Goal: Browse casually: Explore the website without a specific task or goal

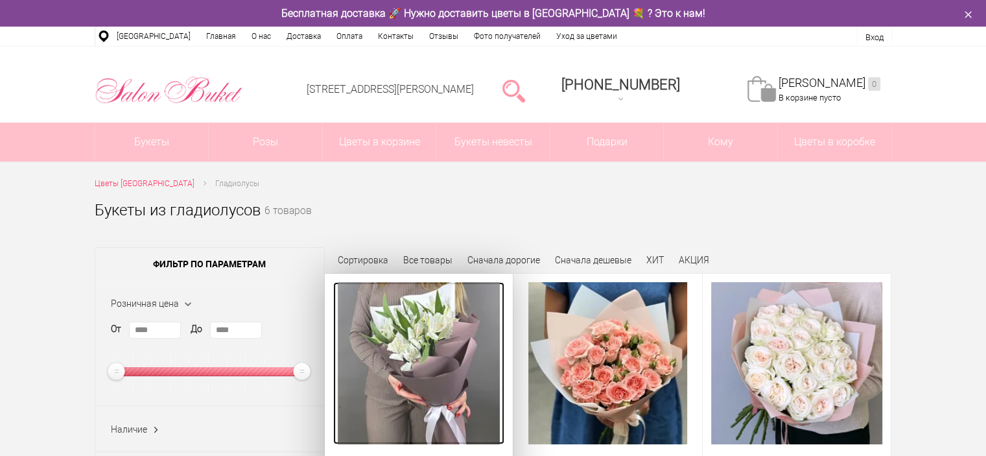
click at [469, 385] on img at bounding box center [419, 363] width 162 height 162
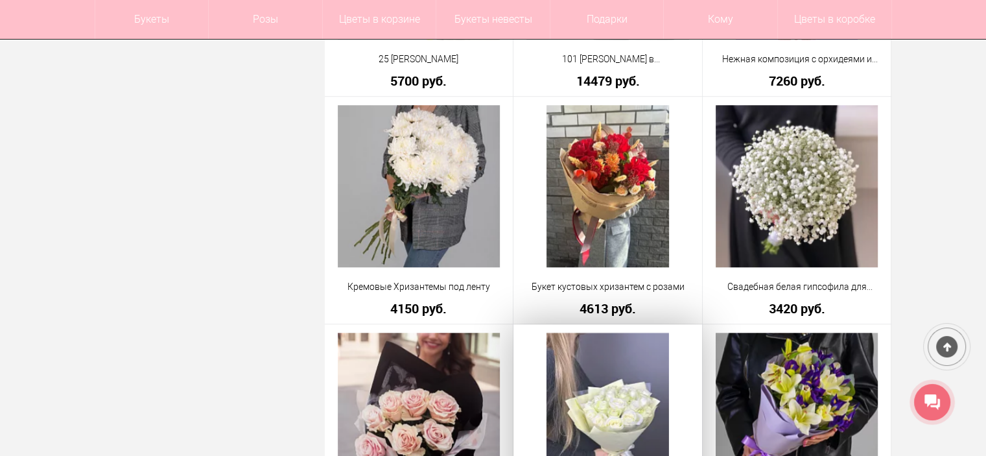
scroll to position [1021, 0]
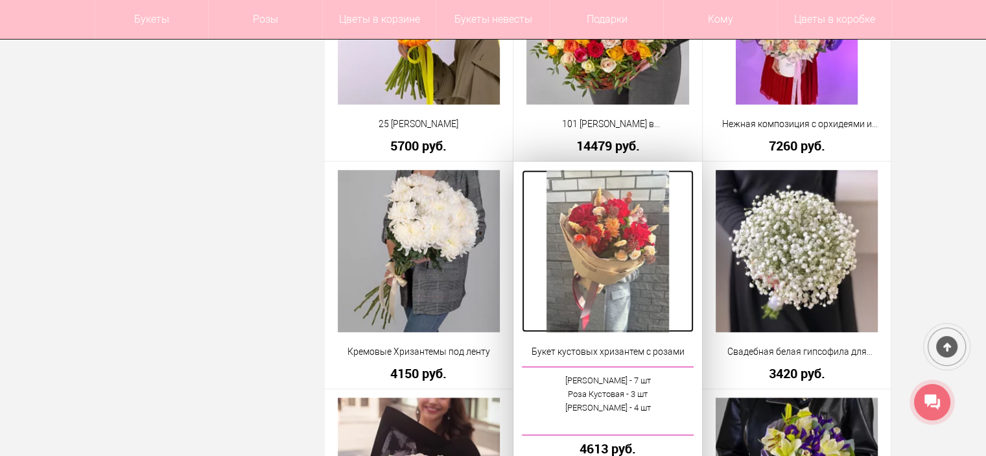
click at [591, 294] on img at bounding box center [608, 251] width 122 height 162
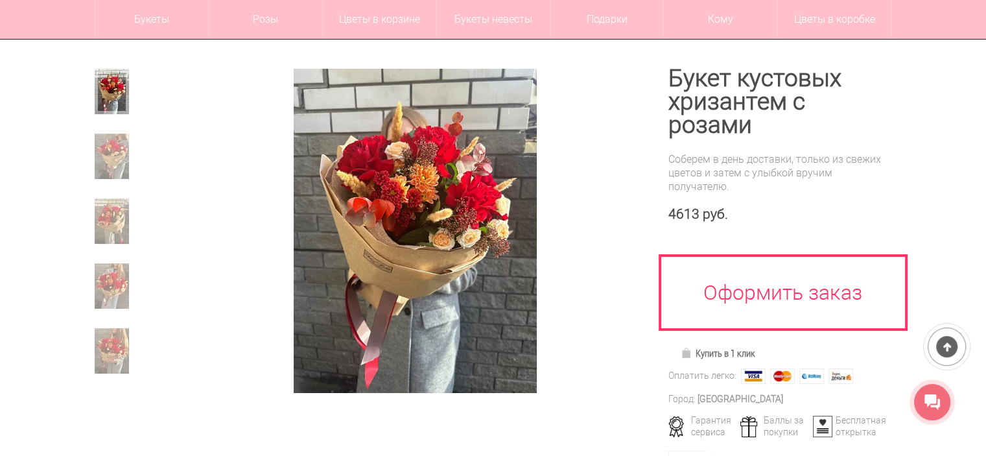
scroll to position [130, 0]
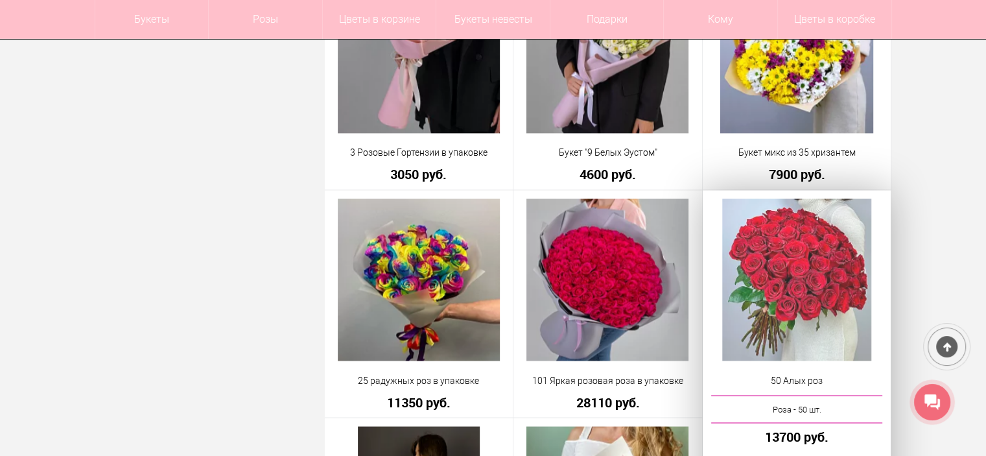
scroll to position [2163, 0]
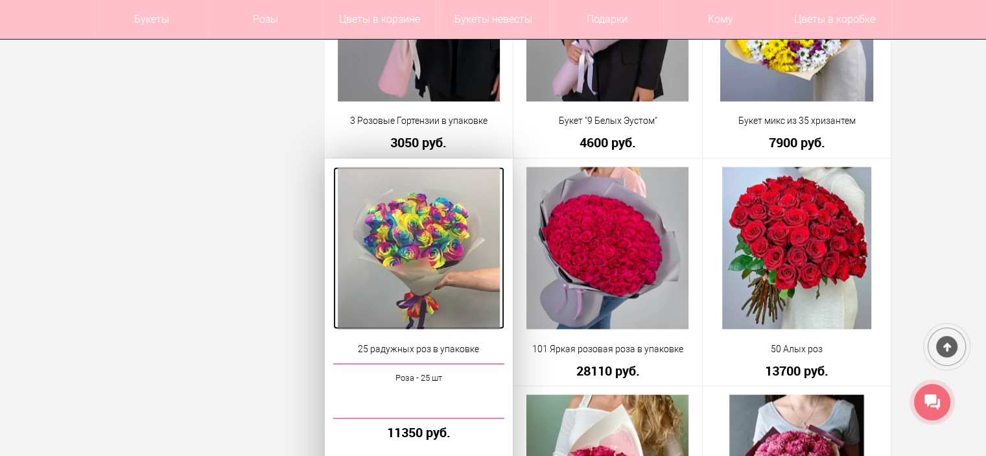
click at [411, 292] on img at bounding box center [419, 248] width 162 height 162
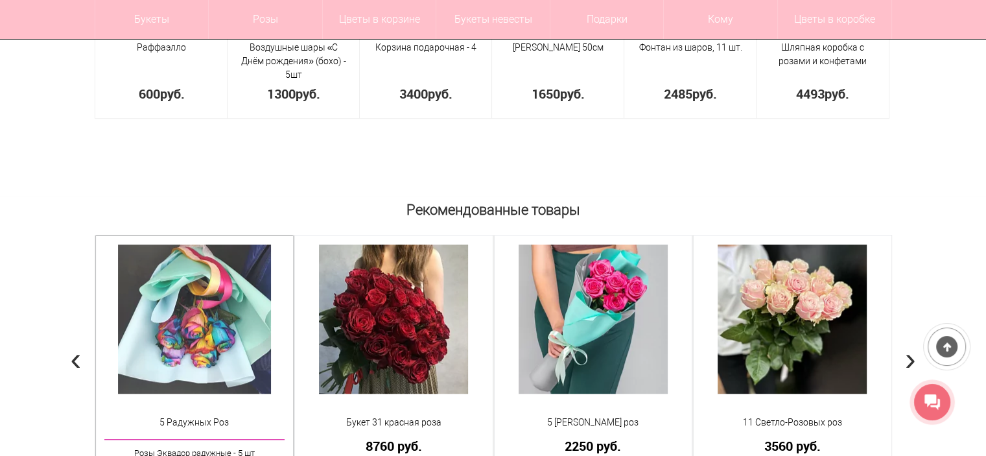
scroll to position [1038, 0]
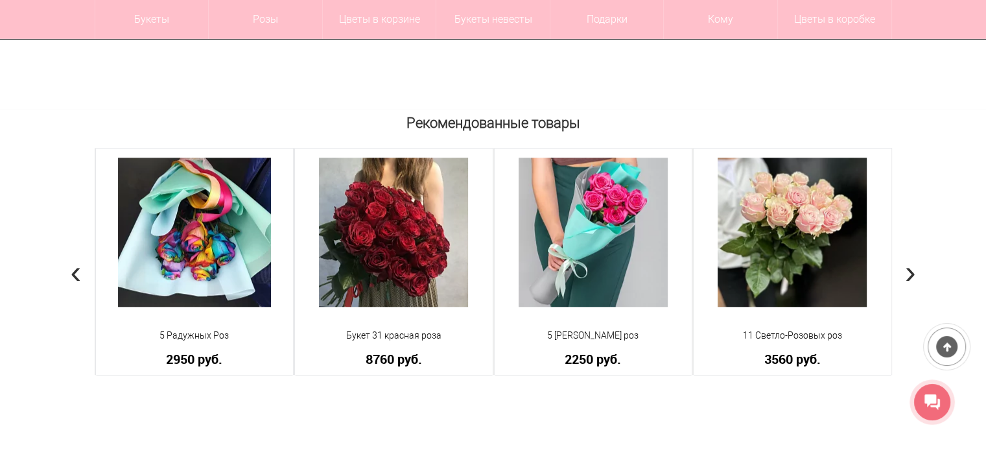
click at [72, 270] on span "‹" at bounding box center [76, 272] width 11 height 38
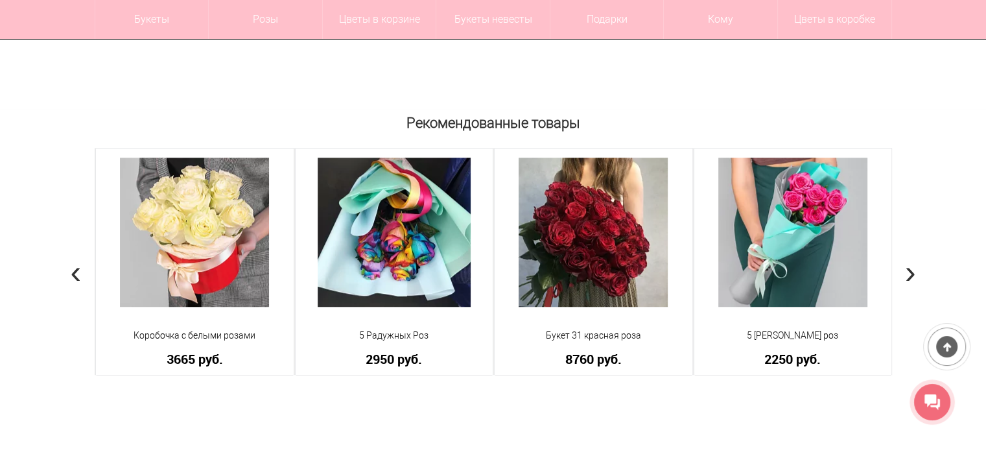
click at [72, 270] on span "‹" at bounding box center [76, 272] width 11 height 38
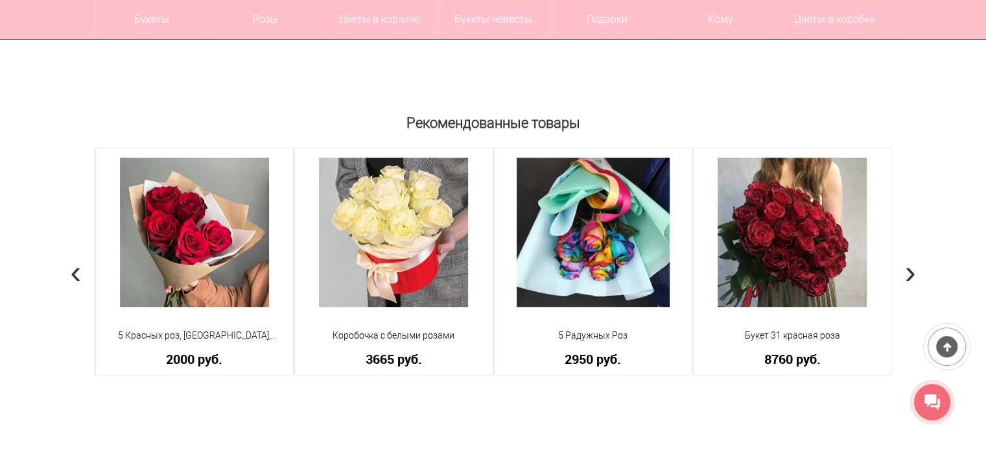
click at [72, 270] on span "‹" at bounding box center [76, 272] width 11 height 38
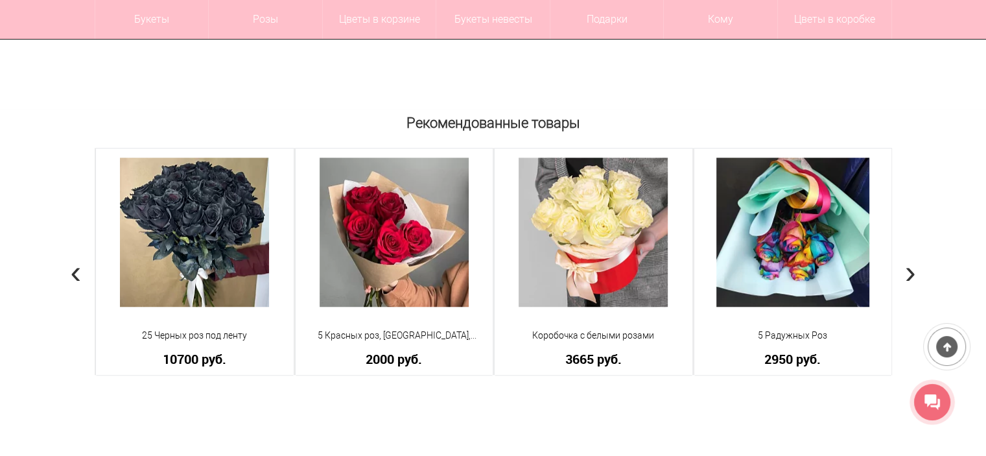
click at [72, 270] on span "‹" at bounding box center [76, 272] width 11 height 38
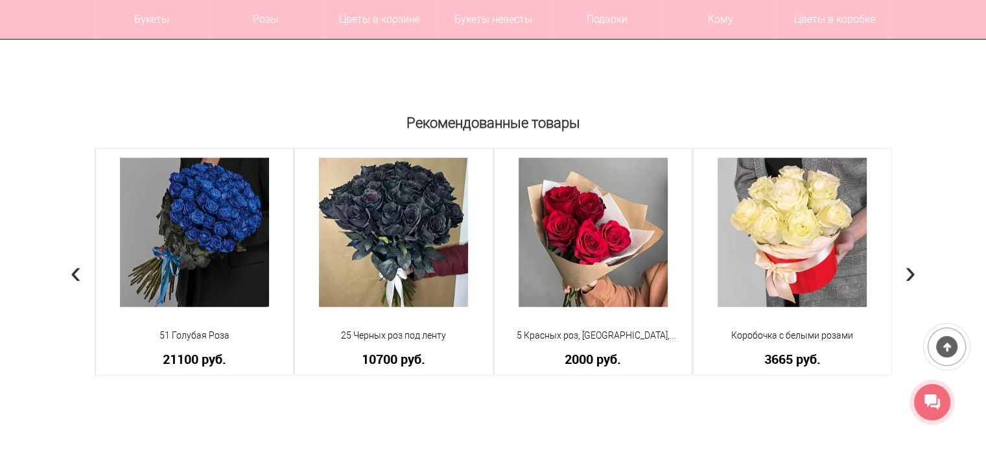
click at [72, 270] on span "‹" at bounding box center [76, 272] width 11 height 38
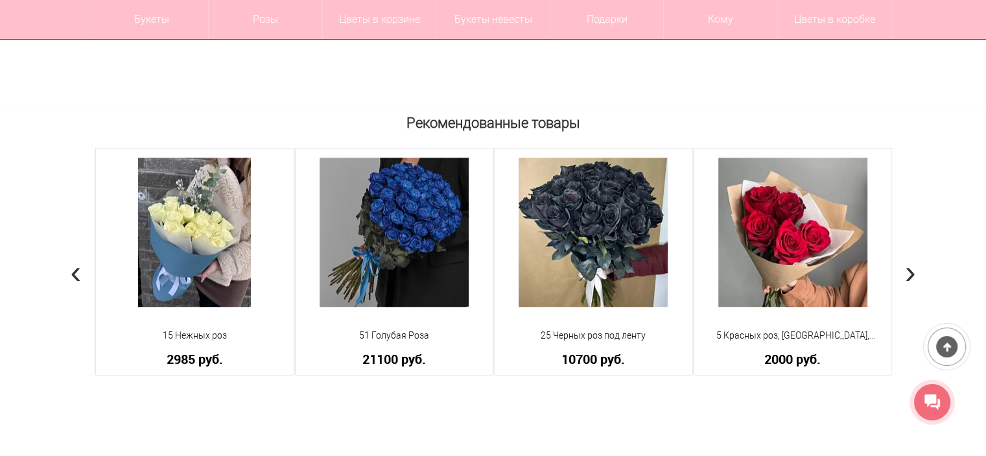
click at [72, 270] on span "‹" at bounding box center [76, 272] width 11 height 38
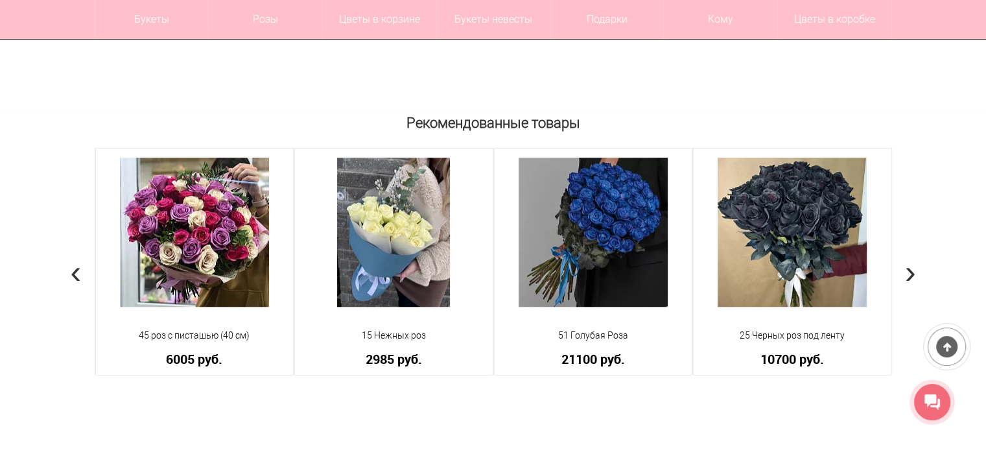
click at [910, 273] on span "›" at bounding box center [910, 272] width 11 height 38
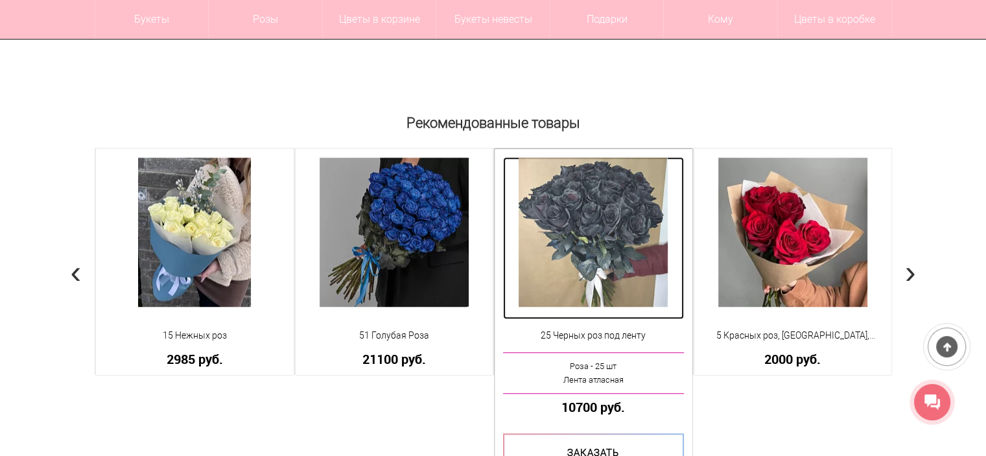
click at [577, 232] on img at bounding box center [593, 232] width 149 height 149
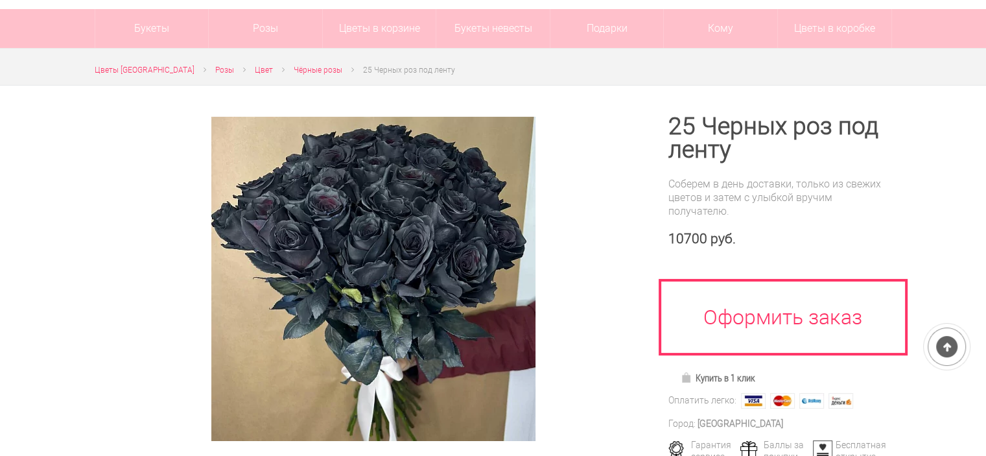
scroll to position [130, 0]
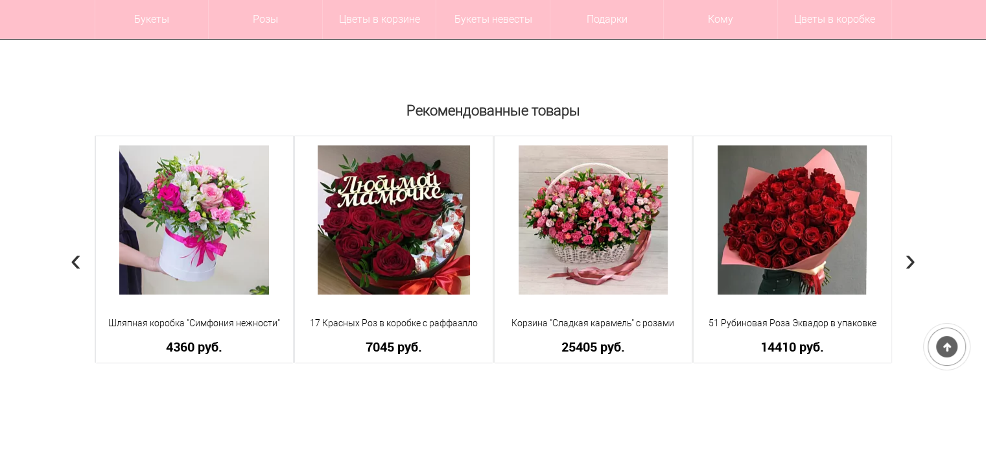
scroll to position [1038, 0]
